Goal: Information Seeking & Learning: Learn about a topic

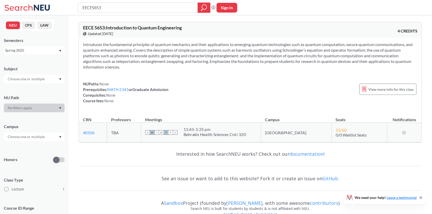
click at [125, 51] on section "Introduces the fundamental principles of quantum mechanics and their applicatio…" at bounding box center [250, 56] width 335 height 28
click at [194, 48] on section "Introduces the fundamental principles of quantum mechanics and their applicatio…" at bounding box center [250, 56] width 335 height 28
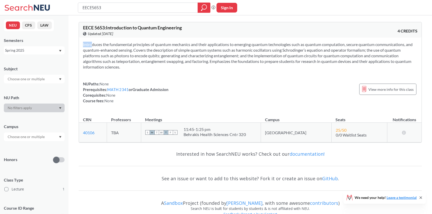
click at [194, 48] on section "Introduces the fundamental principles of quantum mechanics and their applicatio…" at bounding box center [250, 56] width 335 height 28
click at [210, 31] on div "View this course on Banner. Updated [DATE]" at bounding box center [166, 34] width 167 height 6
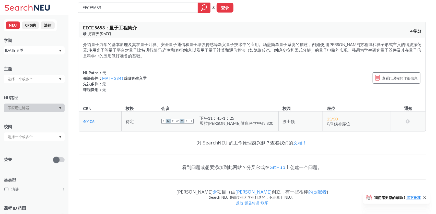
click at [162, 59] on div "介绍量子力学的基本原理及其在量子计算、安全量子通信和量子增强传感等新兴量子技术中的应用。涵盖简单量子系统的描述，例如使用[PERSON_NAME]方程组和算子…" at bounding box center [252, 69] width 347 height 63
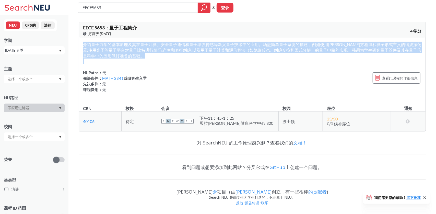
drag, startPoint x: 162, startPoint y: 59, endPoint x: 130, endPoint y: 48, distance: 34.3
click at [130, 48] on div "介绍量子力学的基本原理及其在量子计算、安全量子通信和量子增强传感等新兴量子技术中的应用。涵盖简单量子系统的描述，例如使用[PERSON_NAME]方程组和算子…" at bounding box center [252, 69] width 347 height 63
click at [130, 48] on section "介绍量子力学的基本原理及其在量子计算、安全量子通信和量子增强传感等新兴量子技术中的应用。涵盖简单量子系统的描述，例如使用[PERSON_NAME]方程组和算子…" at bounding box center [252, 50] width 339 height 17
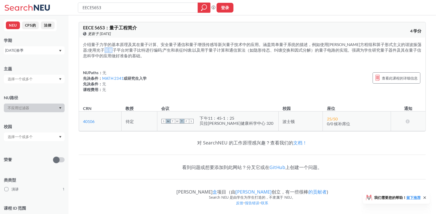
click at [130, 48] on section "介绍量子力学的基本原理及其在量子计算、安全量子通信和量子增强传感等新兴量子技术中的应用。涵盖简单量子系统的描述，例如使用[PERSON_NAME]方程组和算子…" at bounding box center [252, 50] width 339 height 17
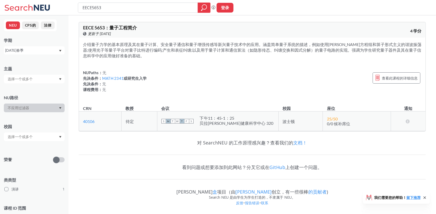
click at [125, 55] on section "介绍量子力学的基本原理及其在量子计算、安全量子通信和量子增强传感等新兴量子技术中的应用。涵盖简单量子系统的描述，例如使用[PERSON_NAME]方程组和算子…" at bounding box center [252, 50] width 339 height 17
click at [127, 65] on div "介绍量子力学的基本原理及其在量子计算、安全量子通信和量子增强传感等新兴量子技术中的应用。涵盖简单量子系统的描述，例如使用[PERSON_NAME]方程组和算子…" at bounding box center [252, 69] width 347 height 63
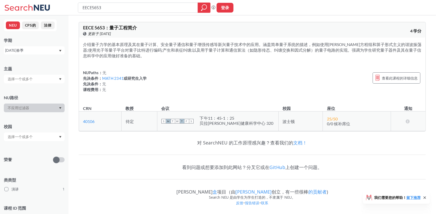
click at [120, 92] on div "NUPaths： 无 先决条件： MATH 2341 或研究生入学 先决条件： 无 课程费用： 无" at bounding box center [115, 81] width 64 height 22
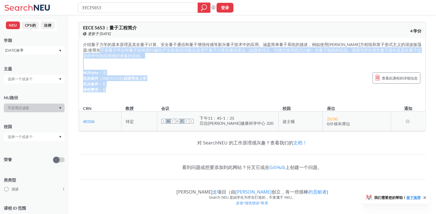
drag, startPoint x: 120, startPoint y: 92, endPoint x: 124, endPoint y: 51, distance: 41.1
click at [124, 51] on div "介绍量子力学的基本原理及其在量子计算、安全量子通信和量子增强传感等新兴量子技术中的应用。涵盖简单量子系统的描述，例如使用[PERSON_NAME]方程组和算子…" at bounding box center [252, 69] width 347 height 63
click at [124, 51] on section "介绍量子力学的基本原理及其在量子计算、安全量子通信和量子增强传感等新兴量子技术中的应用。涵盖简单量子系统的描述，例如使用[PERSON_NAME]方程组和算子…" at bounding box center [252, 50] width 339 height 17
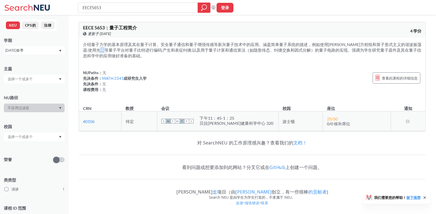
click at [124, 51] on section "介绍量子力学的基本原理及其在量子计算、安全量子通信和量子增强传感等新兴量子技术中的应用。涵盖简单量子系统的描述，例如使用[PERSON_NAME]方程组和算子…" at bounding box center [252, 50] width 339 height 17
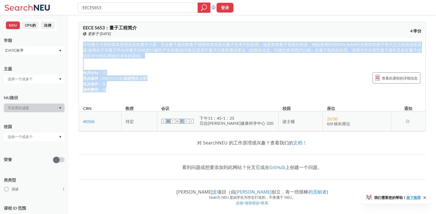
drag, startPoint x: 124, startPoint y: 51, endPoint x: 179, endPoint y: 91, distance: 67.7
click at [179, 91] on div "介绍量子力学的基本原理及其在量子计算、安全量子通信和量子增强传感等新兴量子技术中的应用。涵盖简单量子系统的描述，例如使用[PERSON_NAME]方程组和算子…" at bounding box center [252, 69] width 347 height 63
click at [179, 91] on div "NUPaths： 无 先决条件： MATH 2341 或研究生入学 先决条件： 无 课程费用： 无 查看此课程的详细信息" at bounding box center [252, 81] width 339 height 22
click at [178, 90] on div "NUPaths： 无 先决条件： MATH 2341 或研究生入学 先决条件： 无 课程费用： 无 查看此课程的详细信息" at bounding box center [252, 81] width 339 height 22
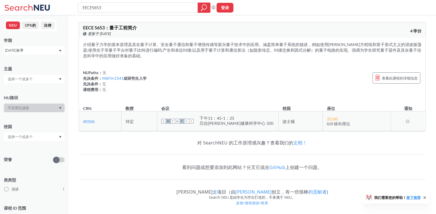
click at [178, 90] on div "NUPaths： 无 先决条件： MATH 2341 或研究生入学 先决条件： 无 课程费用： 无 查看此课程的详细信息" at bounding box center [252, 81] width 339 height 22
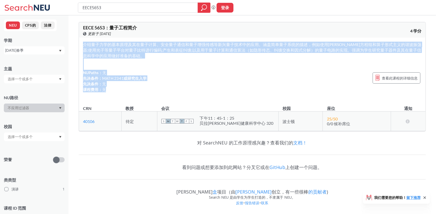
drag, startPoint x: 178, startPoint y: 90, endPoint x: 197, endPoint y: 43, distance: 50.8
click at [197, 43] on div "介绍量子力学的基本原理及其在量子计算、安全量子通信和量子增强传感等新兴量子技术中的应用。涵盖简单量子系统的描述，例如使用[PERSON_NAME]方程组和算子…" at bounding box center [252, 69] width 347 height 63
click at [197, 43] on section "介绍量子力学的基本原理及其在量子计算、安全量子通信和量子增强传感等新兴量子技术中的应用。涵盖简单量子系统的描述，例如使用[PERSON_NAME]方程组和算子…" at bounding box center [252, 50] width 339 height 17
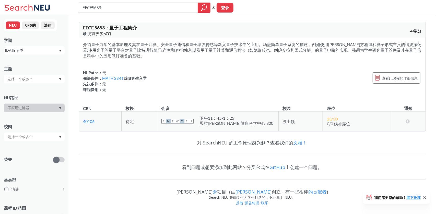
click at [196, 43] on section "介绍量子力学的基本原理及其在量子计算、安全量子通信和量子增强传感等新兴量子技术中的应用。涵盖简单量子系统的描述，例如使用[PERSON_NAME]方程组和算子…" at bounding box center [252, 50] width 339 height 17
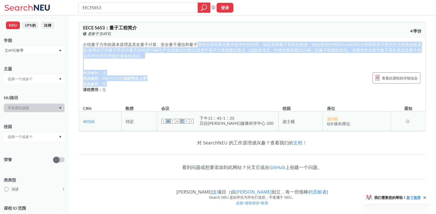
drag, startPoint x: 196, startPoint y: 43, endPoint x: 187, endPoint y: 85, distance: 42.8
click at [187, 85] on div "介绍量子力学的基本原理及其在量子计算、安全量子通信和量子增强传感等新兴量子技术中的应用。涵盖简单量子系统的描述，例如使用[PERSON_NAME]方程组和算子…" at bounding box center [252, 69] width 347 height 63
click at [187, 85] on div "NUPaths： 无 先决条件： MATH 2341 或研究生入学 先决条件： 无 课程费用： 无 查看此课程的详细信息" at bounding box center [252, 81] width 339 height 22
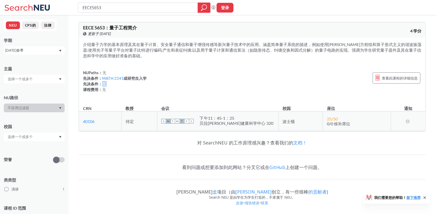
click at [187, 85] on div "NUPaths： 无 先决条件： MATH 2341 或研究生入学 先决条件： 无 课程费用： 无 查看此课程的详细信息" at bounding box center [252, 81] width 339 height 22
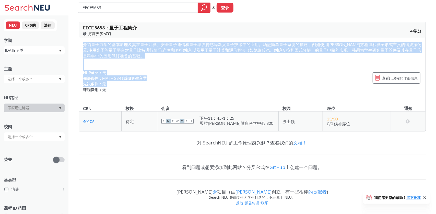
drag, startPoint x: 187, startPoint y: 85, endPoint x: 177, endPoint y: 45, distance: 41.1
click at [177, 45] on div "介绍量子力学的基本原理及其在量子计算、安全量子通信和量子增强传感等新兴量子技术中的应用。涵盖简单量子系统的描述，例如使用[PERSON_NAME]方程组和算子…" at bounding box center [252, 69] width 347 height 63
click at [177, 46] on section "介绍量子力学的基本原理及其在量子计算、安全量子通信和量子增强传感等新兴量子技术中的应用。涵盖简单量子系统的描述，例如使用[PERSON_NAME]方程组和算子…" at bounding box center [252, 50] width 339 height 17
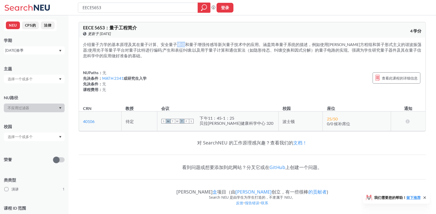
click at [177, 46] on section "介绍量子力学的基本原理及其在量子计算、安全量子通信和量子增强传感等新兴量子技术中的应用。涵盖简单量子系统的描述，例如使用[PERSON_NAME]方程组和算子…" at bounding box center [252, 50] width 339 height 17
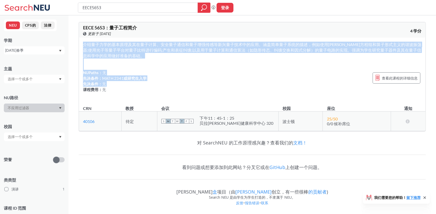
drag, startPoint x: 177, startPoint y: 46, endPoint x: 197, endPoint y: 88, distance: 46.2
click at [196, 86] on div "介绍量子力学的基本原理及其在量子计算、安全量子通信和量子增强传感等新兴量子技术中的应用。涵盖简单量子系统的描述，例如使用[PERSON_NAME]方程组和算子…" at bounding box center [252, 69] width 347 height 63
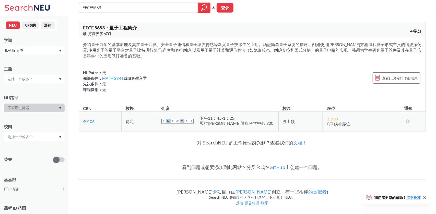
click at [197, 88] on div "NUPaths： 无 先决条件： MATH 2341 或研究生入学 先决条件： 无 课程费用： 无 查看此课程的详细信息" at bounding box center [252, 81] width 339 height 22
click at [249, 61] on div "介绍量子力学的基本原理及其在量子计算、安全量子通信和量子增强传感等新兴量子技术中的应用。涵盖简单量子系统的描述，例如使用[PERSON_NAME]方程组和算子…" at bounding box center [252, 69] width 347 height 63
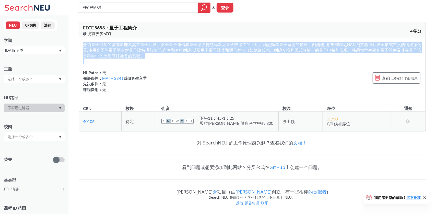
drag, startPoint x: 249, startPoint y: 61, endPoint x: 252, endPoint y: 53, distance: 8.1
click at [250, 57] on div "介绍量子力学的基本原理及其在量子计算、安全量子通信和量子增强传感等新兴量子技术中的应用。涵盖简单量子系统的描述，例如使用[PERSON_NAME]方程组和算子…" at bounding box center [252, 69] width 347 height 63
click at [252, 53] on section "介绍量子力学的基本原理及其在量子计算、安全量子通信和量子增强传感等新兴量子技术中的应用。涵盖简单量子系统的描述，例如使用[PERSON_NAME]方程组和算子…" at bounding box center [252, 50] width 339 height 17
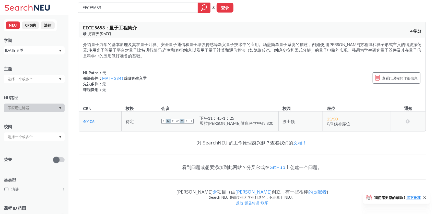
click at [252, 53] on section "介绍量子力学的基本原理及其在量子计算、安全量子通信和量子增强传感等新兴量子技术中的应用。涵盖简单量子系统的描述，例如使用[PERSON_NAME]方程组和算子…" at bounding box center [252, 50] width 339 height 17
click at [398, 81] on span "查看此课程的详细信息" at bounding box center [400, 78] width 36 height 6
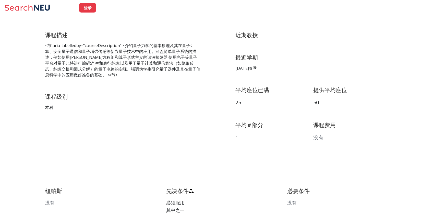
scroll to position [102, 0]
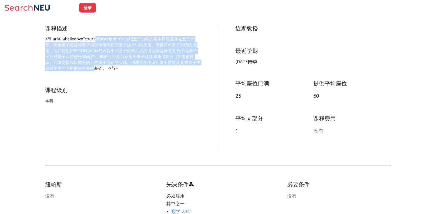
drag, startPoint x: 102, startPoint y: 68, endPoint x: 96, endPoint y: 33, distance: 35.7
click at [96, 33] on div "课程描述 <节 aria-labelledby=“courseDescription”> 介绍量子力学的基本原理及其在量子计算、安全量子通信和量子增强传感等新…" at bounding box center [123, 48] width 156 height 46
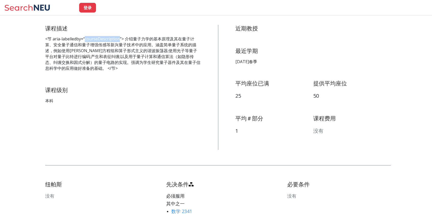
click at [96, 33] on div "课程描述 <节 aria-labelledby=“courseDescription”> 介绍量子力学的基本原理及其在量子计算、安全量子通信和量子增强传感等新…" at bounding box center [123, 48] width 156 height 46
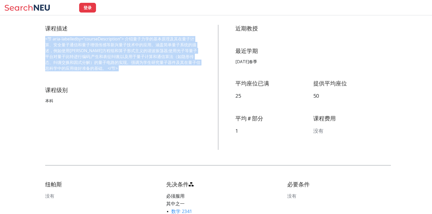
drag, startPoint x: 96, startPoint y: 33, endPoint x: 121, endPoint y: 62, distance: 38.2
click at [114, 53] on div "课程描述 <节 aria-labelledby=“courseDescription”> 介绍量子力学的基本原理及其在量子计算、安全量子通信和量子增强传感等新…" at bounding box center [123, 48] width 156 height 46
click at [121, 63] on p "<节 aria-labelledby=“courseDescription”> 介绍量子力学的基本原理及其在量子计算、安全量子通信和量子增强传感等新兴量子技术…" at bounding box center [123, 53] width 156 height 35
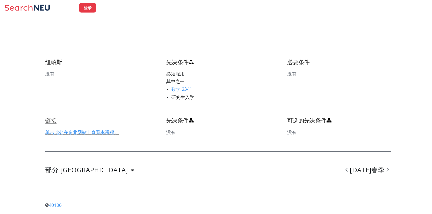
scroll to position [255, 0]
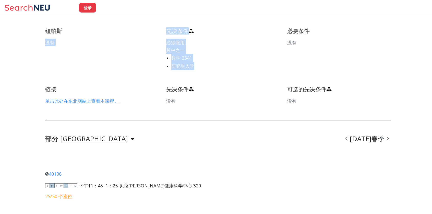
drag, startPoint x: 197, startPoint y: 65, endPoint x: 156, endPoint y: 34, distance: 51.5
click at [156, 34] on div "[PERSON_NAME] 没有 先决条件 必须服用 其中之一 数学 2341 研究生入学 必要条件 没有" at bounding box center [218, 56] width 346 height 58
drag, startPoint x: 156, startPoint y: 34, endPoint x: 200, endPoint y: 77, distance: 61.6
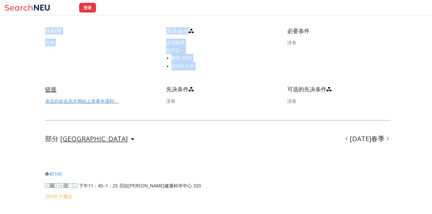
click at [200, 77] on div "[PERSON_NAME] 没有 先决条件 必须服用 其中之一 数学 2341 研究生入学 必要条件 没有" at bounding box center [218, 56] width 346 height 58
click at [197, 85] on div "[PERSON_NAME] 没有 先决条件 必须服用 其中之一 数学 2341 研究生入学 必要条件 没有" at bounding box center [218, 56] width 346 height 58
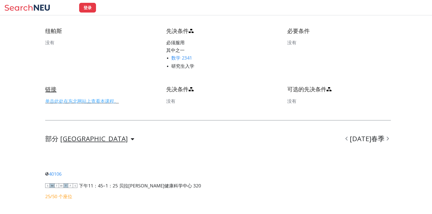
click at [95, 102] on link "单击此处在东北网站上查看本课程。" at bounding box center [82, 101] width 74 height 6
